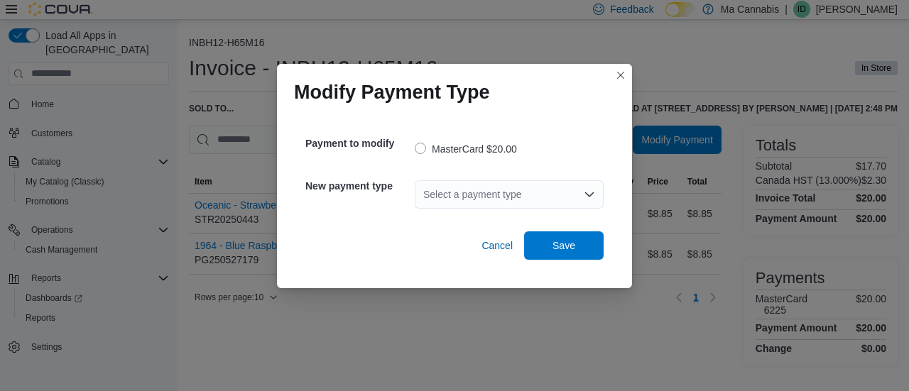
click at [474, 202] on div "Select a payment type" at bounding box center [509, 194] width 189 height 28
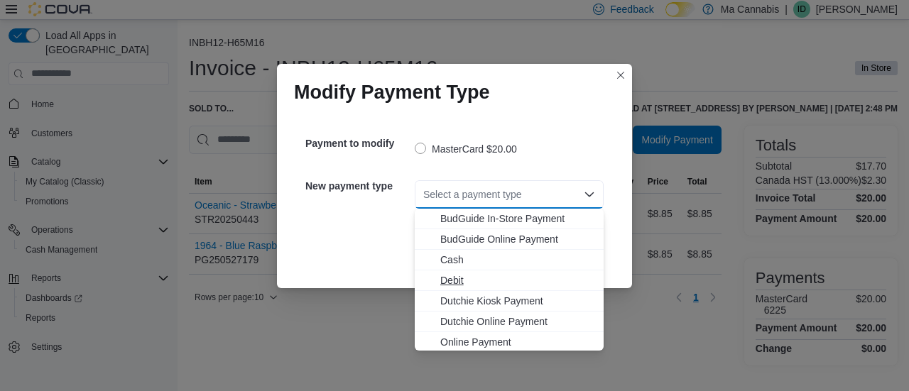
click at [457, 278] on span "Debit" at bounding box center [517, 280] width 155 height 14
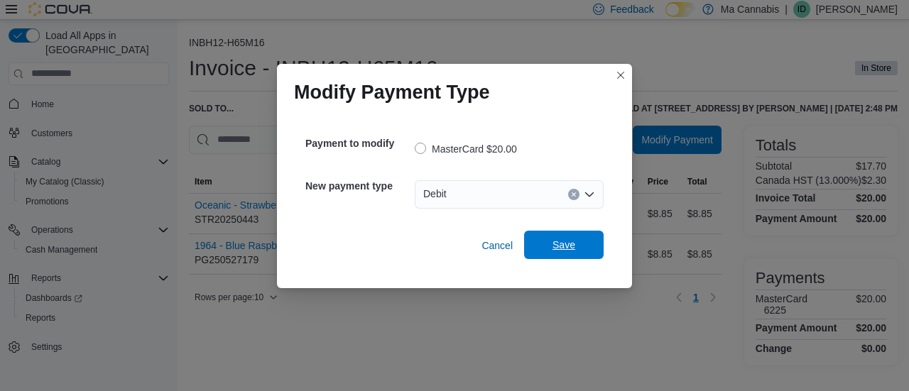
click at [582, 241] on span "Save" at bounding box center [564, 245] width 62 height 28
